Goal: Navigation & Orientation: Find specific page/section

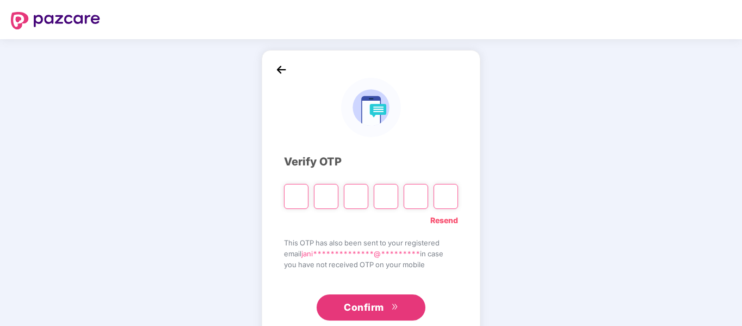
click at [301, 196] on input "Please enter verification code. Digit 1" at bounding box center [296, 196] width 24 height 25
type input "*"
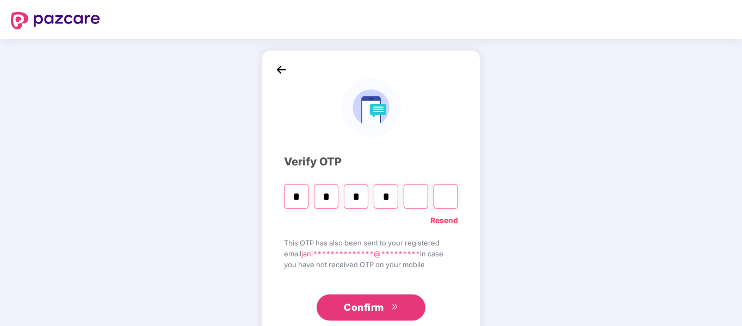
type input "*"
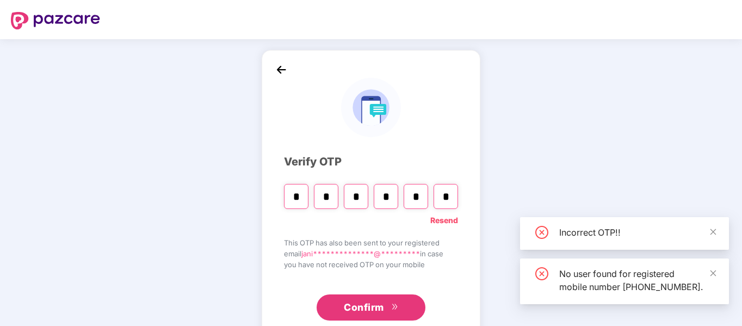
type input "*"
click at [393, 311] on span "double-right" at bounding box center [394, 307] width 7 height 9
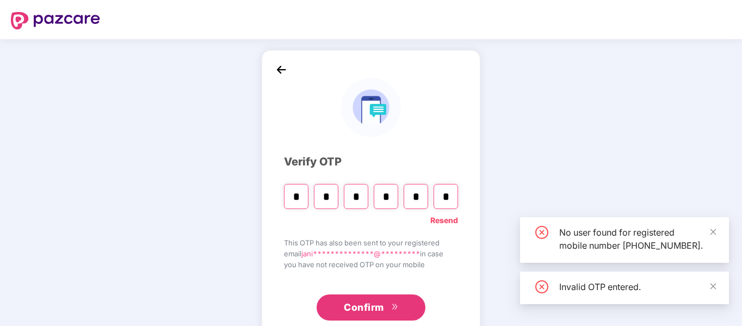
click at [450, 215] on link "Resend" at bounding box center [444, 220] width 28 height 12
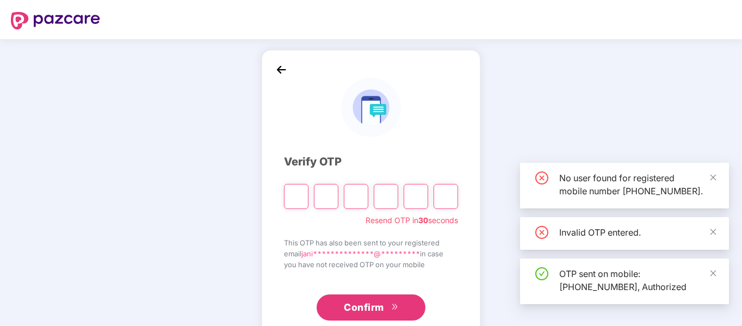
click at [287, 199] on input "Please enter verification code. Digit 1" at bounding box center [296, 196] width 24 height 25
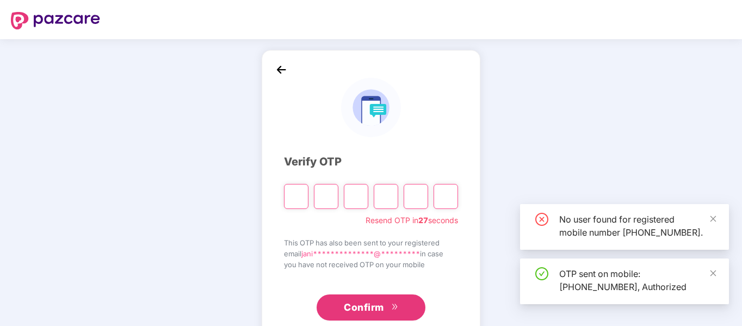
type input "*"
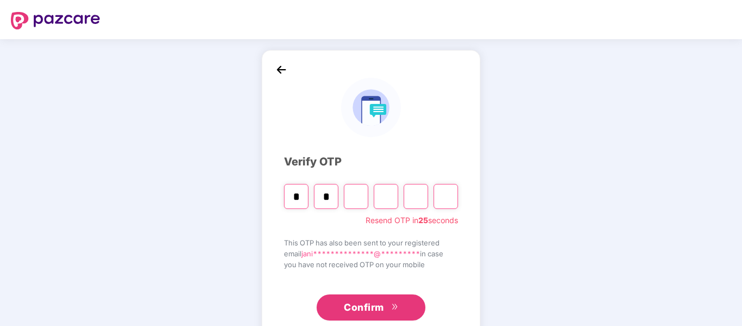
type input "*"
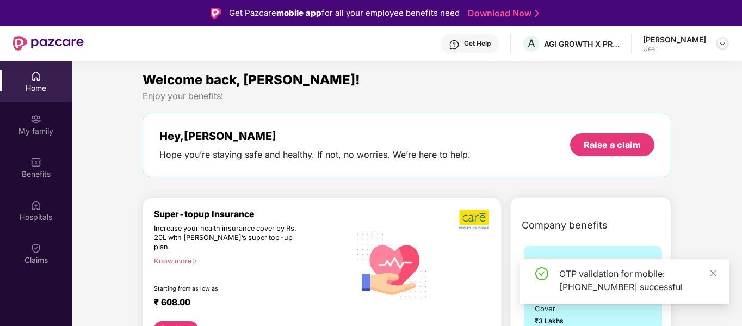
click at [724, 43] on img at bounding box center [722, 43] width 9 height 9
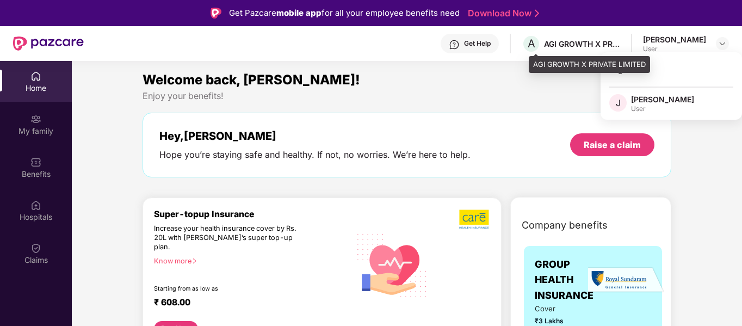
click at [591, 40] on div "AGI GROWTH X PRIVATE LIMITED" at bounding box center [582, 44] width 76 height 10
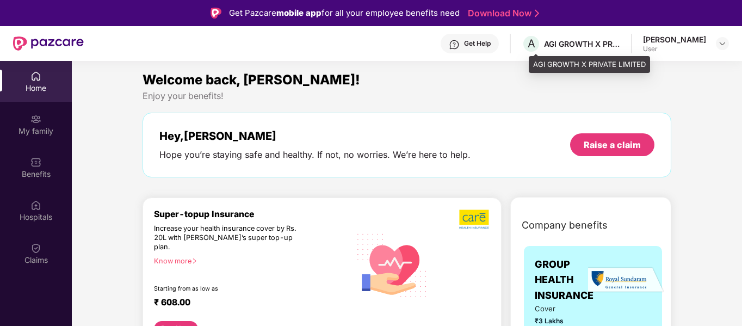
click at [620, 44] on div "AGI GROWTH X PRIVATE LIMITED" at bounding box center [582, 44] width 76 height 10
click at [618, 45] on div "AGI GROWTH X PRIVATE LIMITED" at bounding box center [582, 44] width 76 height 10
click at [532, 43] on span "A" at bounding box center [531, 43] width 19 height 19
click at [535, 46] on span "A" at bounding box center [532, 43] width 8 height 13
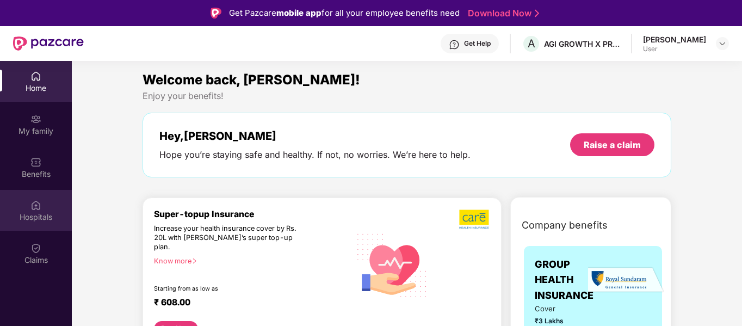
click at [35, 212] on div "Hospitals" at bounding box center [36, 217] width 72 height 11
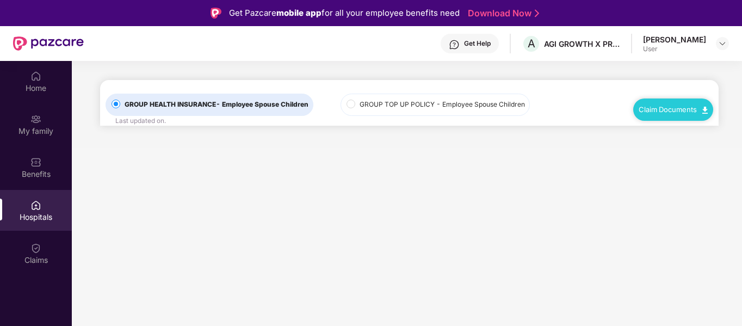
click at [707, 111] on img at bounding box center [704, 110] width 5 height 7
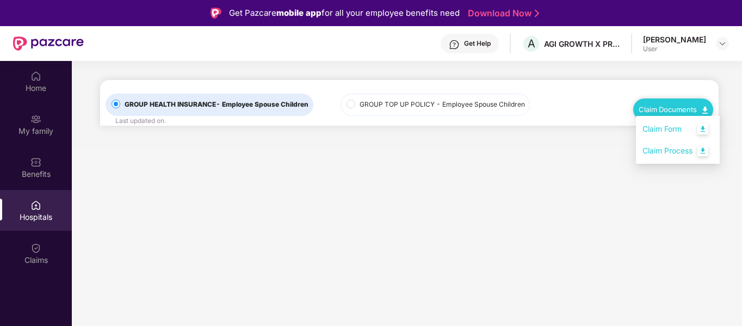
click at [702, 127] on link "Claim Form" at bounding box center [677, 128] width 71 height 23
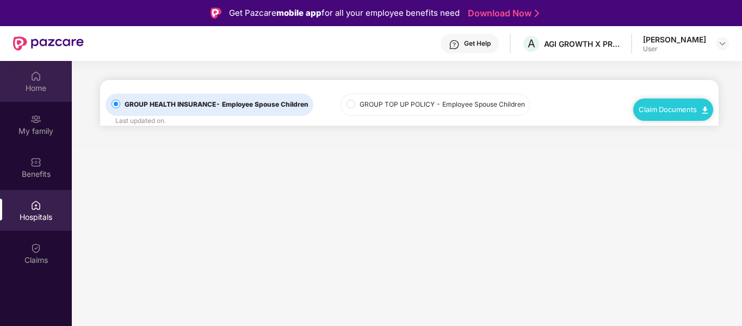
click at [34, 86] on div "Home" at bounding box center [36, 88] width 72 height 11
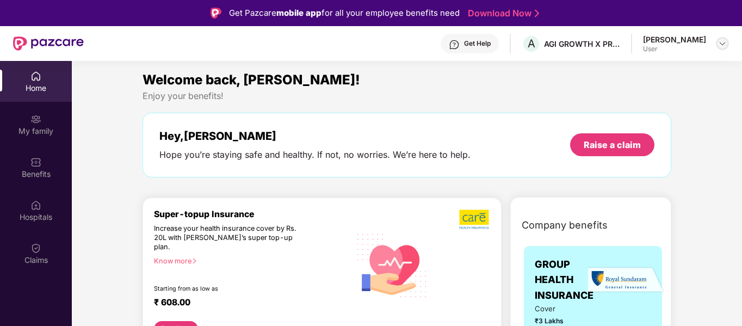
click at [720, 46] on img at bounding box center [722, 43] width 9 height 9
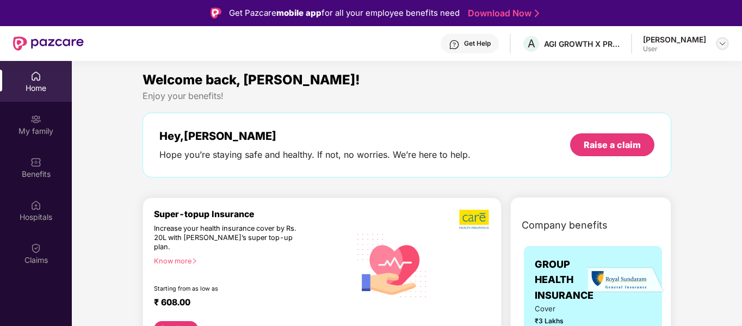
click at [726, 41] on img at bounding box center [722, 43] width 9 height 9
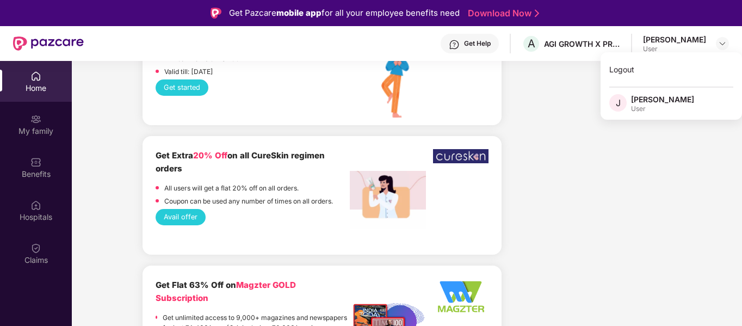
scroll to position [1686, 0]
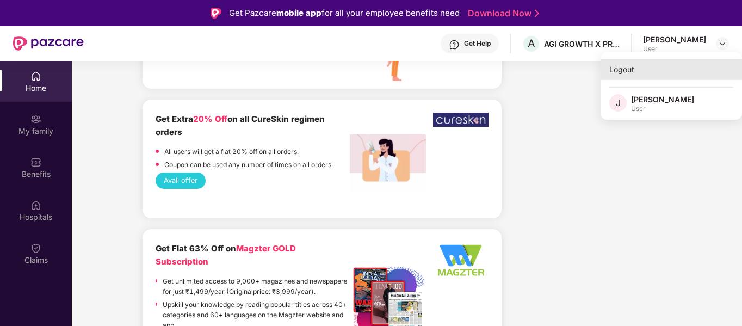
click at [613, 63] on div "Logout" at bounding box center [671, 69] width 141 height 21
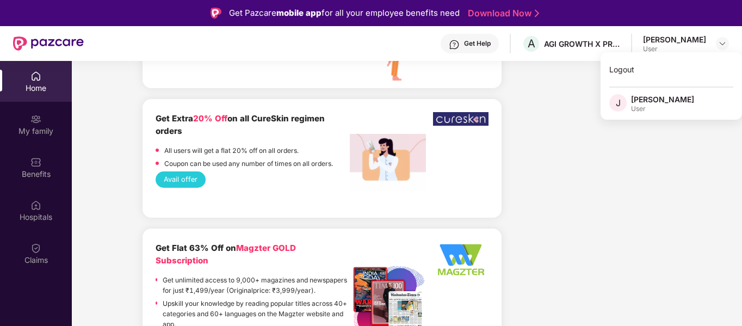
scroll to position [1685, 0]
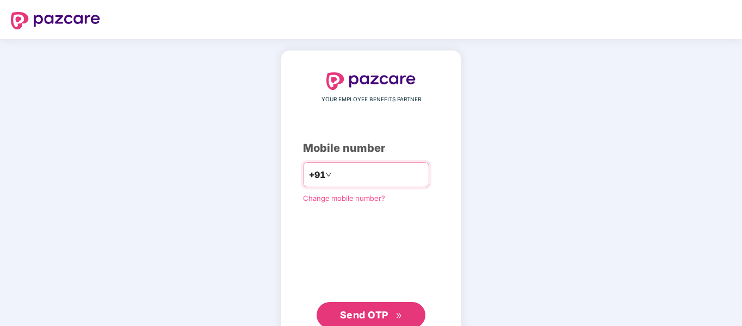
type input "**********"
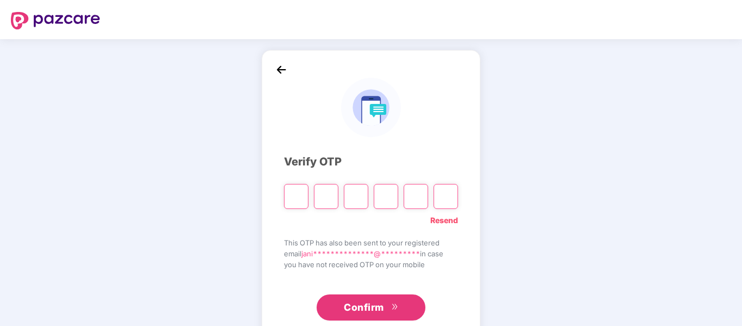
type input "*"
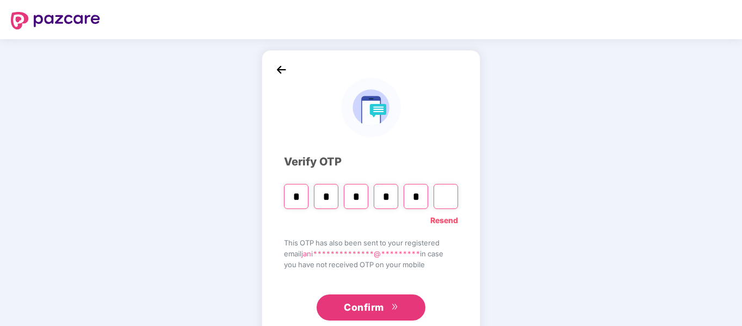
type input "*"
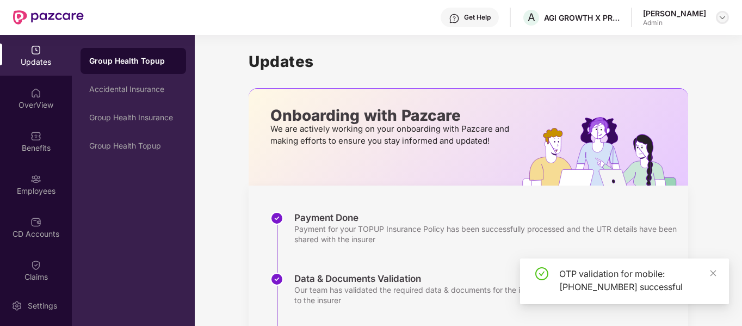
click at [717, 19] on div at bounding box center [722, 17] width 13 height 13
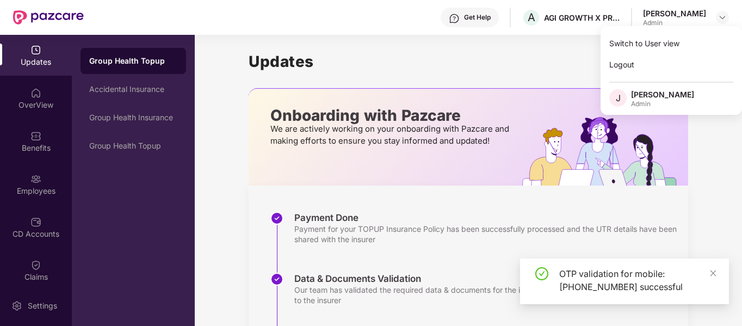
click at [715, 165] on div "Updates Onboarding with Pazcare We are actively working on your onboarding with…" at bounding box center [468, 286] width 547 height 503
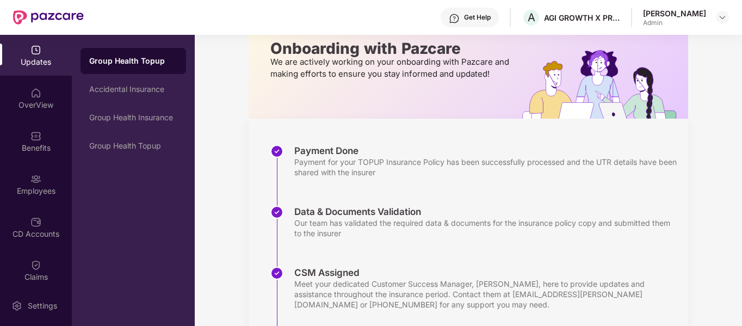
scroll to position [212, 0]
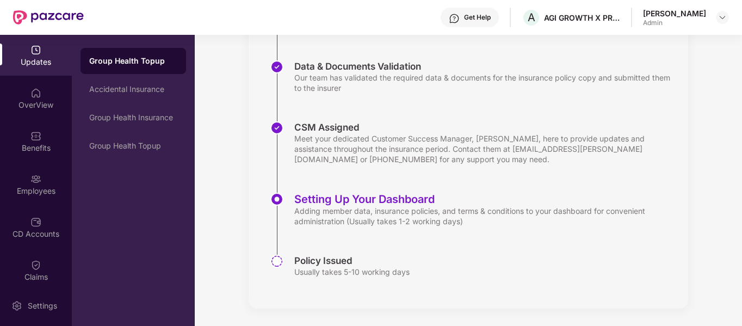
click at [106, 169] on div "Group Health Topup Accidental Insurance Group Health Insurance Group Health Top…" at bounding box center [133, 180] width 123 height 291
